Goal: Entertainment & Leisure: Consume media (video, audio)

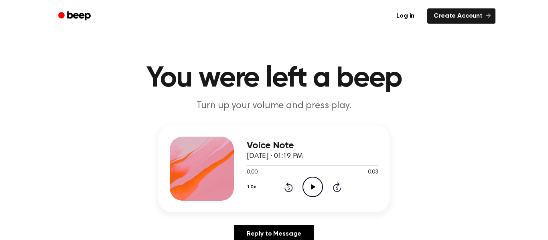
click at [314, 193] on icon "Play Audio" at bounding box center [312, 187] width 20 height 20
click at [314, 192] on icon "Play Audio" at bounding box center [312, 187] width 20 height 20
click at [310, 184] on icon "Play Audio" at bounding box center [312, 187] width 20 height 20
click at [310, 184] on icon "Pause Audio" at bounding box center [312, 187] width 20 height 20
click at [310, 185] on icon "Play Audio" at bounding box center [312, 187] width 20 height 20
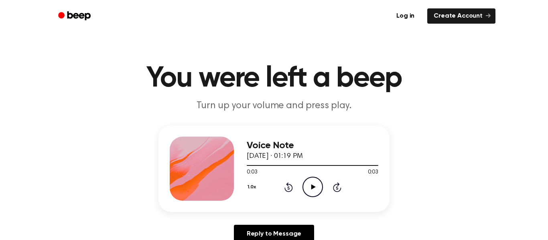
click at [321, 183] on circle at bounding box center [313, 187] width 20 height 20
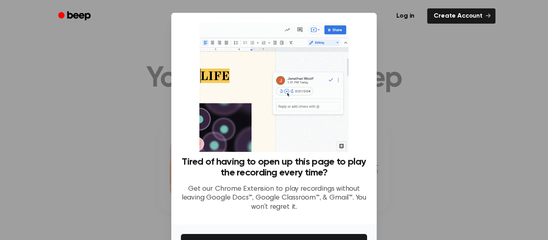
click at [430, 164] on div at bounding box center [274, 120] width 548 height 240
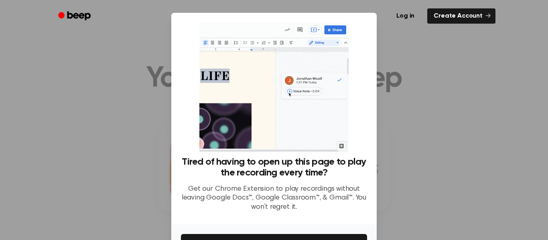
click at [144, 126] on div at bounding box center [274, 120] width 548 height 240
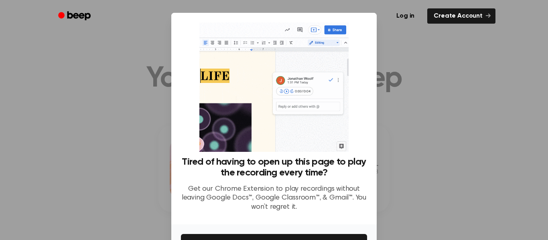
click at [492, 101] on div at bounding box center [274, 120] width 548 height 240
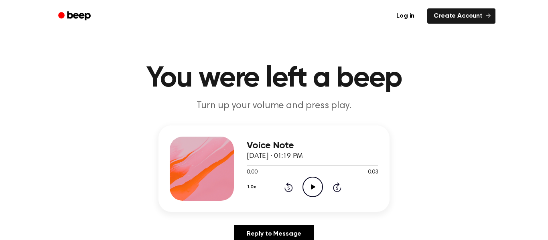
click at [320, 185] on icon "Play Audio" at bounding box center [312, 187] width 20 height 20
click at [320, 186] on icon "Play Audio" at bounding box center [312, 187] width 20 height 20
click at [308, 188] on icon "Play Audio" at bounding box center [312, 187] width 20 height 20
click at [264, 165] on div at bounding box center [313, 165] width 132 height 6
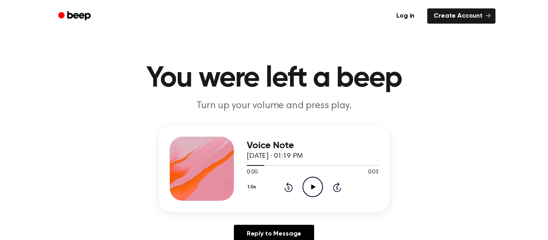
click at [310, 185] on icon "Play Audio" at bounding box center [312, 187] width 20 height 20
click at [306, 183] on icon "Play Audio" at bounding box center [312, 187] width 20 height 20
click at [312, 185] on icon at bounding box center [313, 186] width 4 height 5
click at [318, 189] on icon "Play Audio" at bounding box center [312, 187] width 20 height 20
click at [305, 194] on circle at bounding box center [313, 187] width 20 height 20
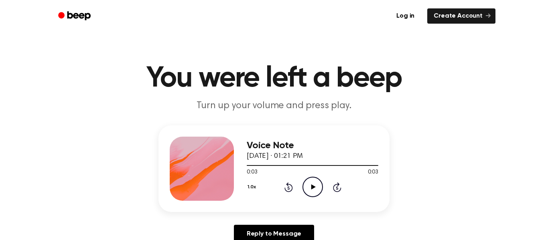
click at [308, 190] on icon "Play Audio" at bounding box center [312, 187] width 20 height 20
click at [310, 179] on icon "Play Audio" at bounding box center [312, 187] width 20 height 20
click at [309, 187] on icon "Play Audio" at bounding box center [312, 187] width 20 height 20
click at [312, 182] on icon "Pause Audio" at bounding box center [312, 187] width 20 height 20
click at [307, 187] on icon "Play Audio" at bounding box center [312, 187] width 20 height 20
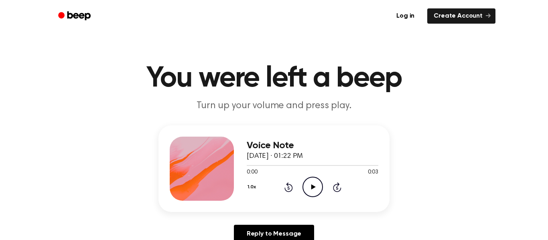
click at [315, 193] on icon "Play Audio" at bounding box center [312, 187] width 20 height 20
click at [316, 187] on icon "Play Audio" at bounding box center [312, 187] width 20 height 20
click at [317, 188] on icon "Play Audio" at bounding box center [312, 187] width 20 height 20
click at [310, 221] on div "Voice Note [DATE] · 01:23 PM 0:02 0:04 Your browser does not support the [objec…" at bounding box center [274, 188] width 528 height 124
click at [310, 196] on circle at bounding box center [313, 187] width 20 height 20
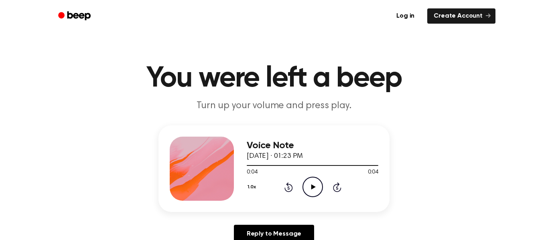
click at [312, 191] on icon "Play Audio" at bounding box center [312, 187] width 20 height 20
click at [308, 194] on icon "Play Audio" at bounding box center [312, 187] width 20 height 20
click at [306, 180] on icon "Play Audio" at bounding box center [312, 187] width 20 height 20
click at [314, 185] on icon "Play Audio" at bounding box center [312, 187] width 20 height 20
